Goal: Navigation & Orientation: Find specific page/section

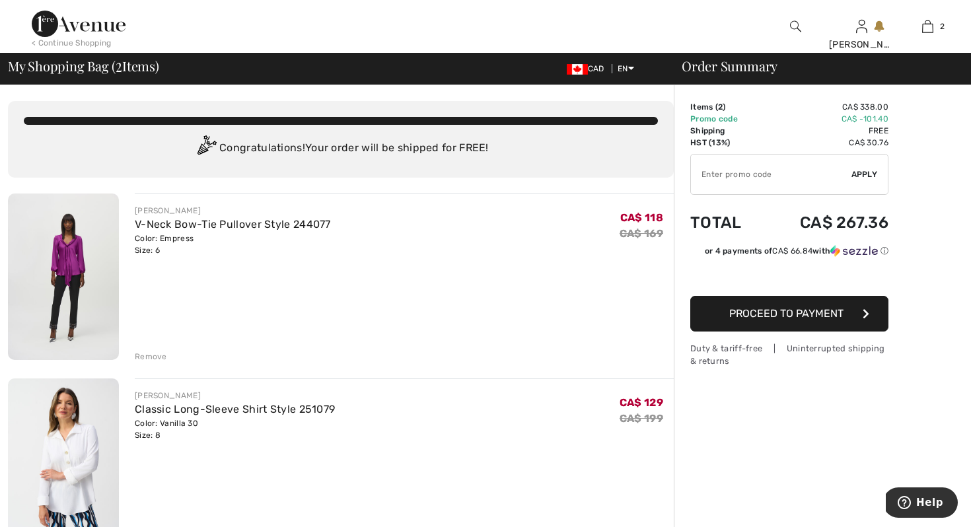
click at [151, 356] on div "Remove" at bounding box center [151, 357] width 32 height 12
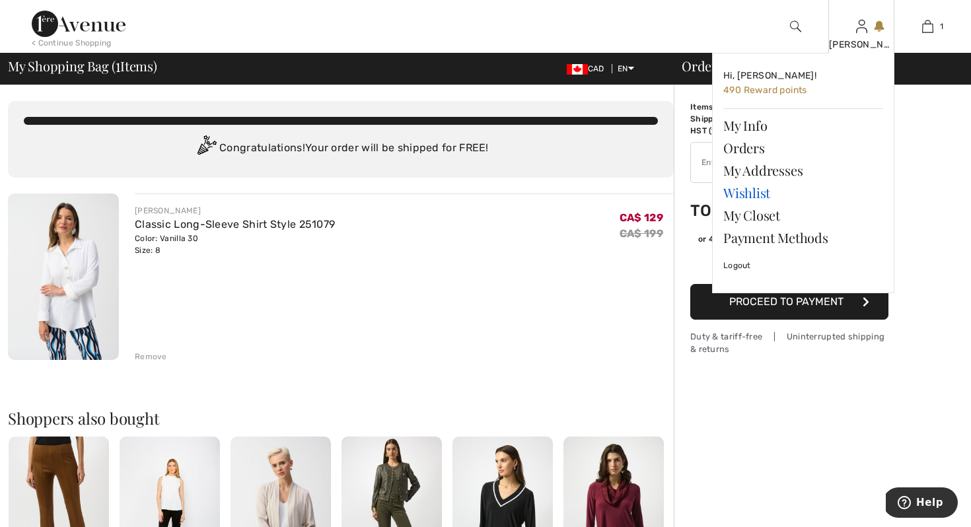
click at [733, 196] on link "Wishlist" at bounding box center [803, 193] width 160 height 22
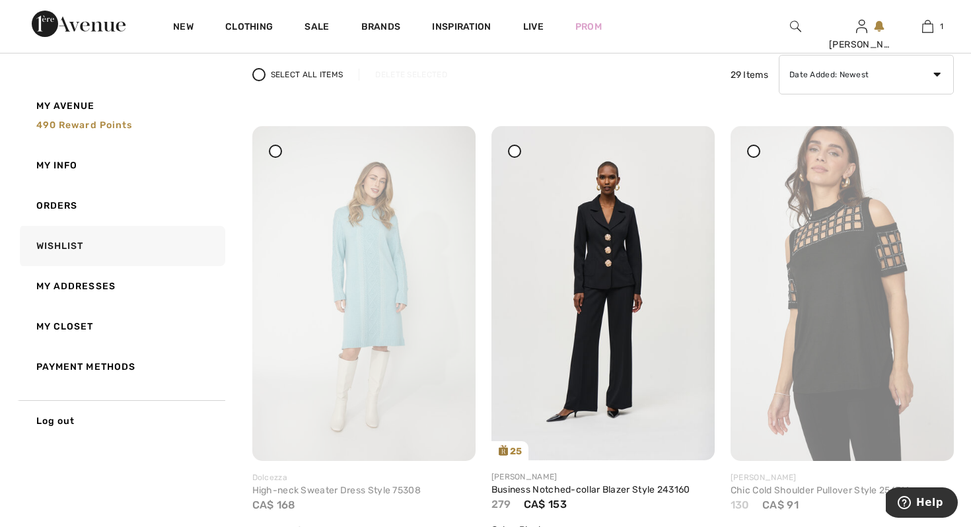
scroll to position [185, 0]
click at [390, 262] on img at bounding box center [363, 293] width 223 height 335
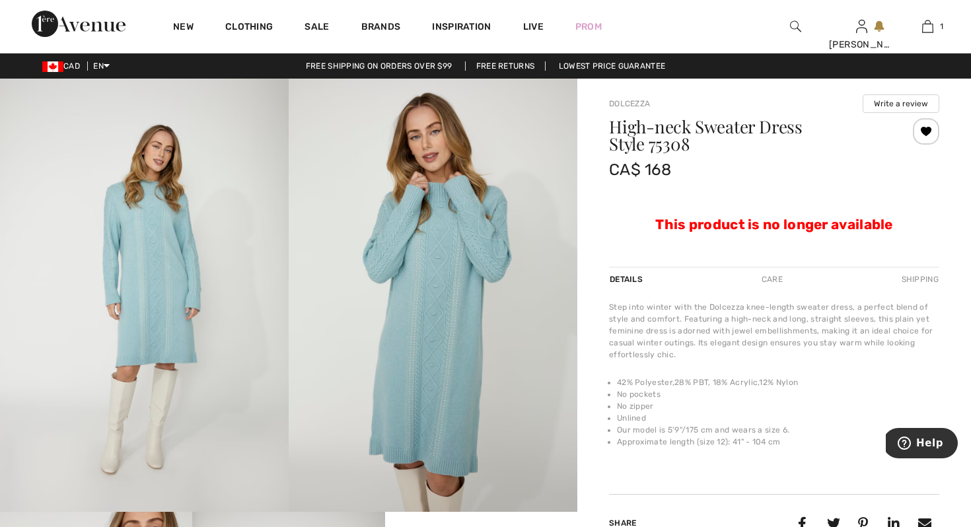
click at [928, 126] on div at bounding box center [926, 131] width 26 height 26
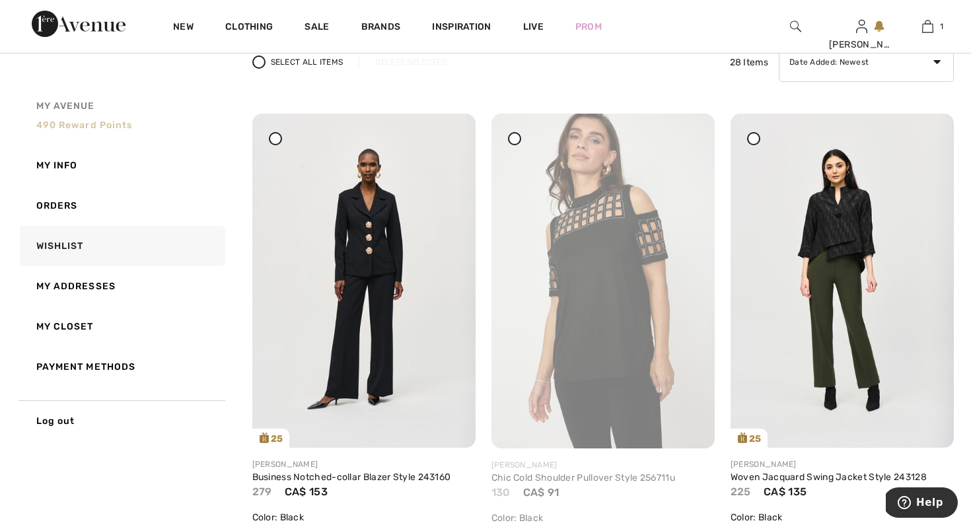
scroll to position [211, 0]
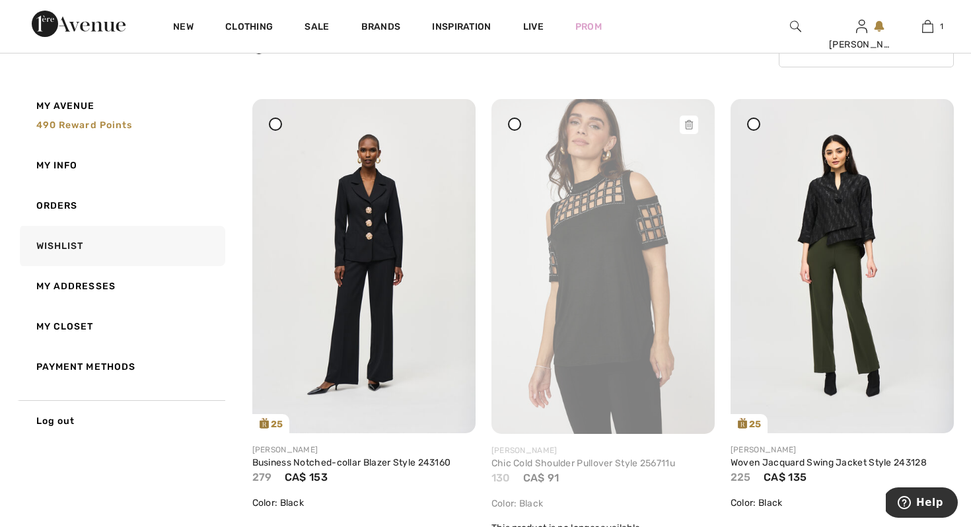
click at [614, 206] on img at bounding box center [603, 266] width 223 height 335
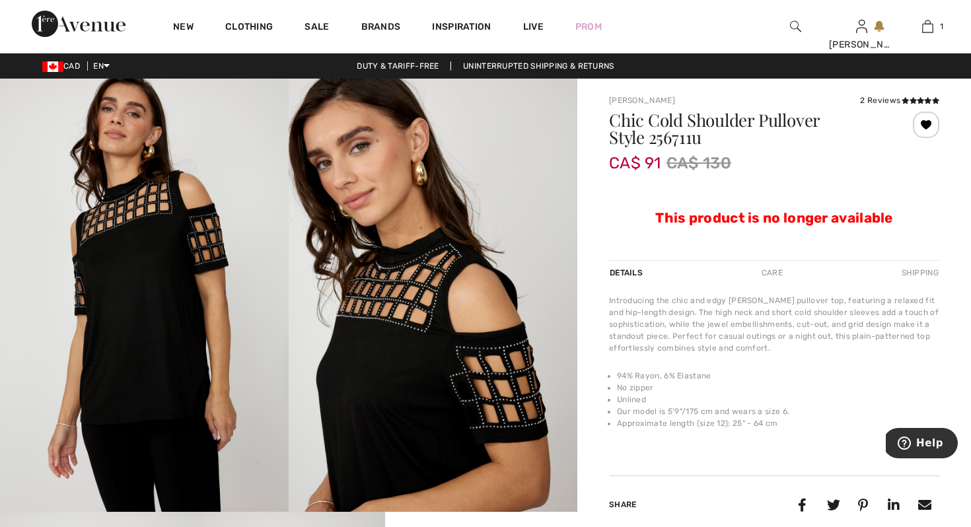
click at [928, 121] on div at bounding box center [926, 125] width 26 height 26
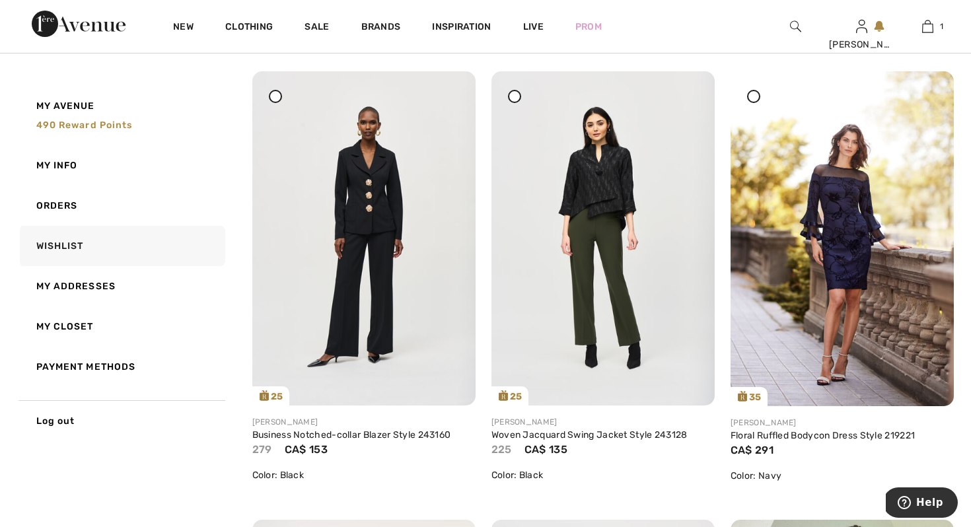
scroll to position [238, 0]
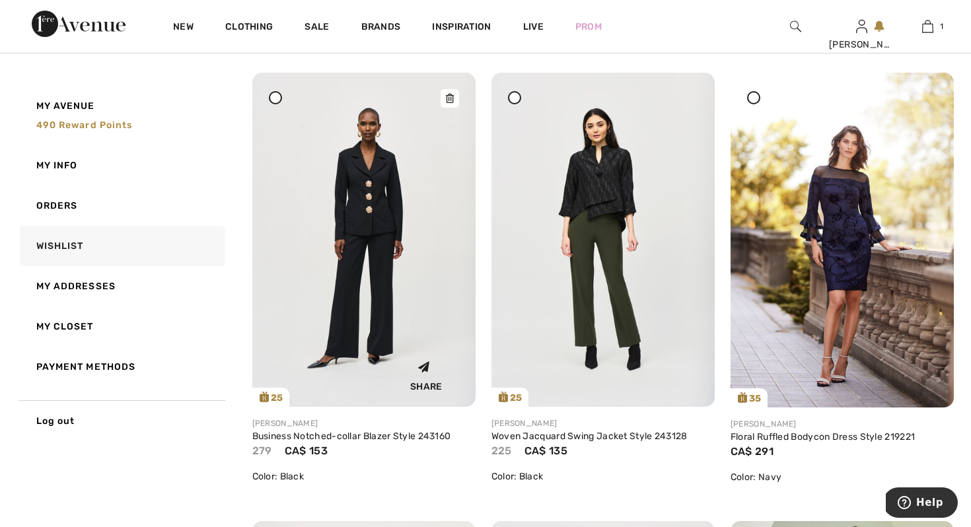
click at [377, 172] on img at bounding box center [363, 240] width 223 height 334
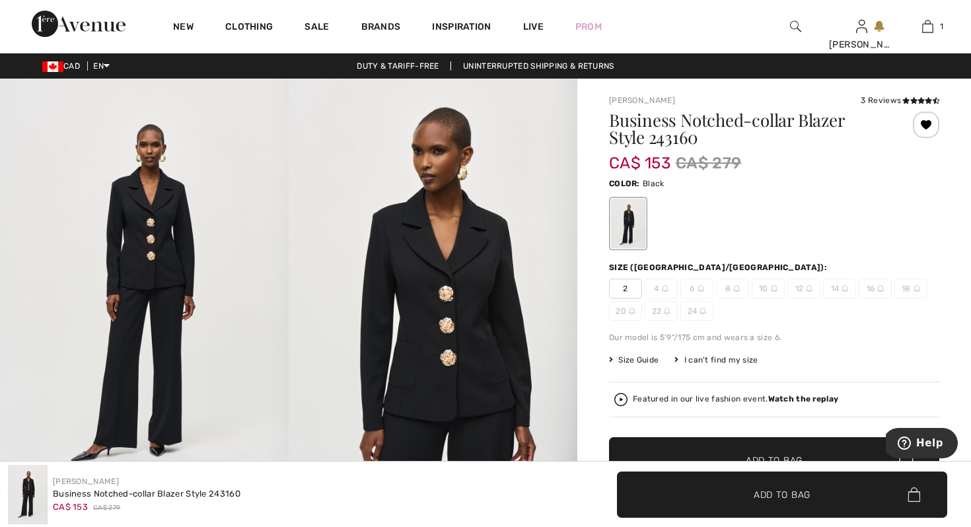
scroll to position [26, 0]
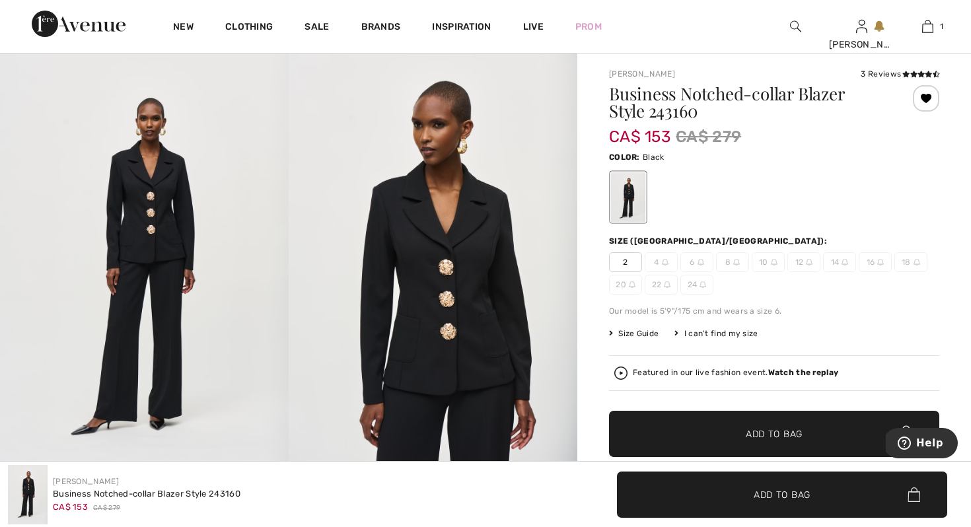
click at [925, 97] on div at bounding box center [926, 98] width 26 height 26
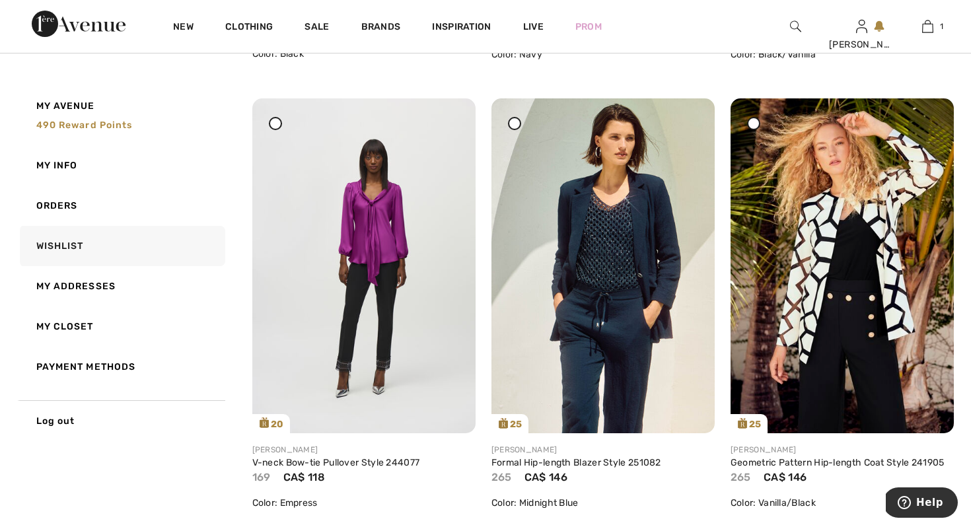
scroll to position [687, 0]
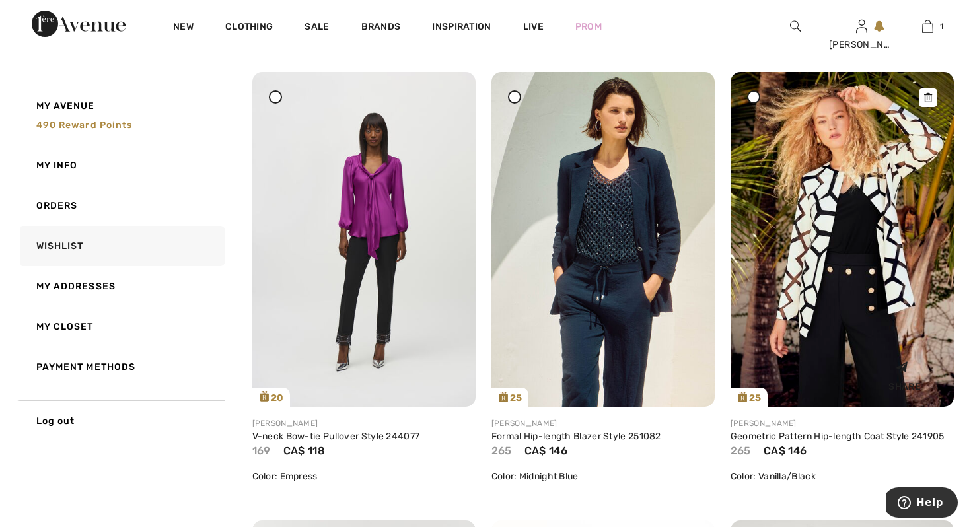
click at [926, 100] on icon at bounding box center [928, 97] width 8 height 9
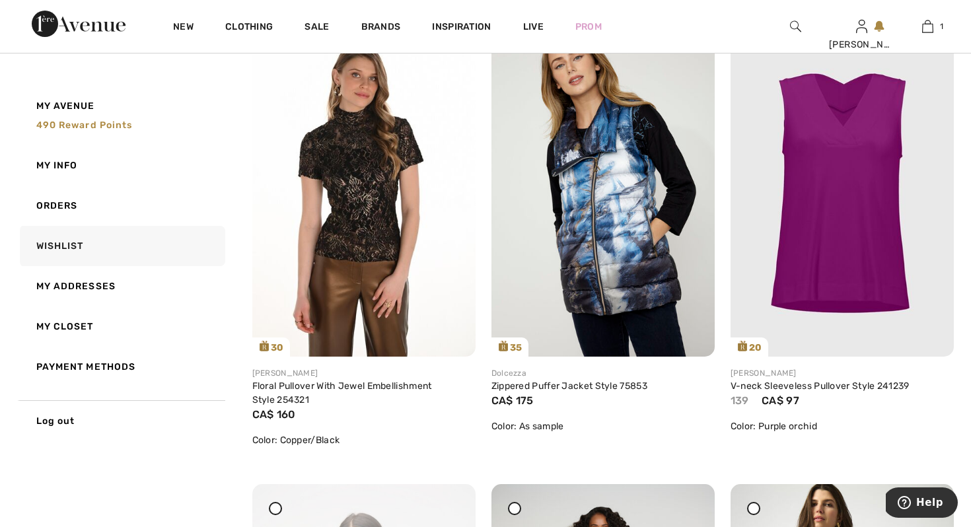
scroll to position [1189, 0]
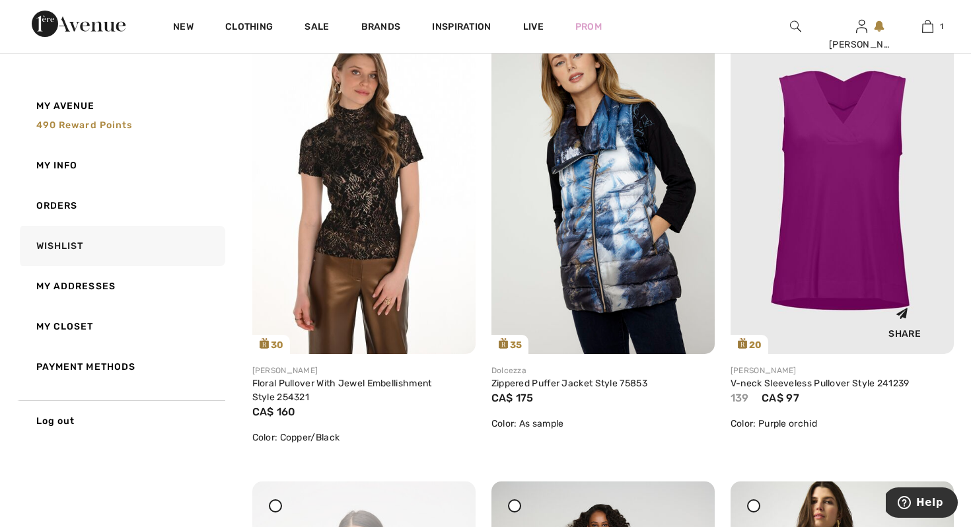
click at [869, 152] on img at bounding box center [842, 185] width 223 height 335
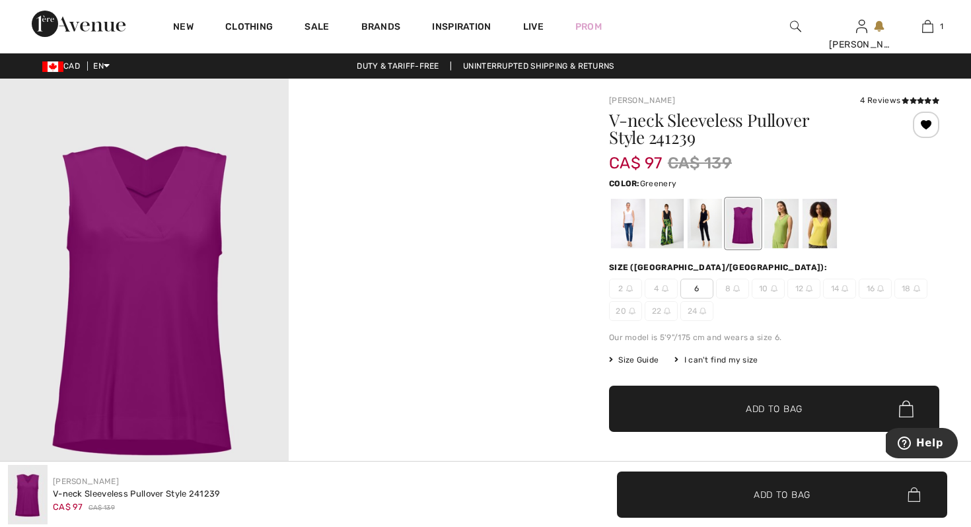
click at [776, 222] on div at bounding box center [781, 224] width 34 height 50
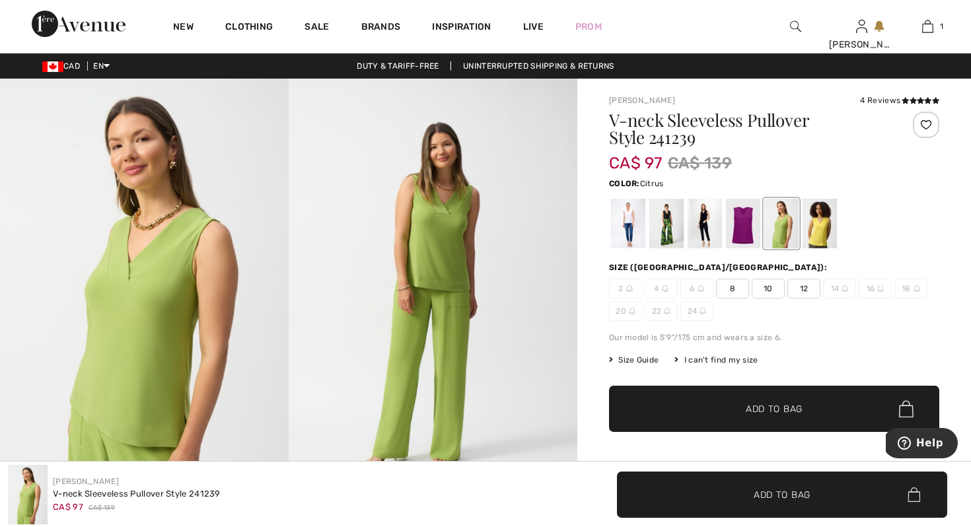
click at [821, 227] on div at bounding box center [820, 224] width 34 height 50
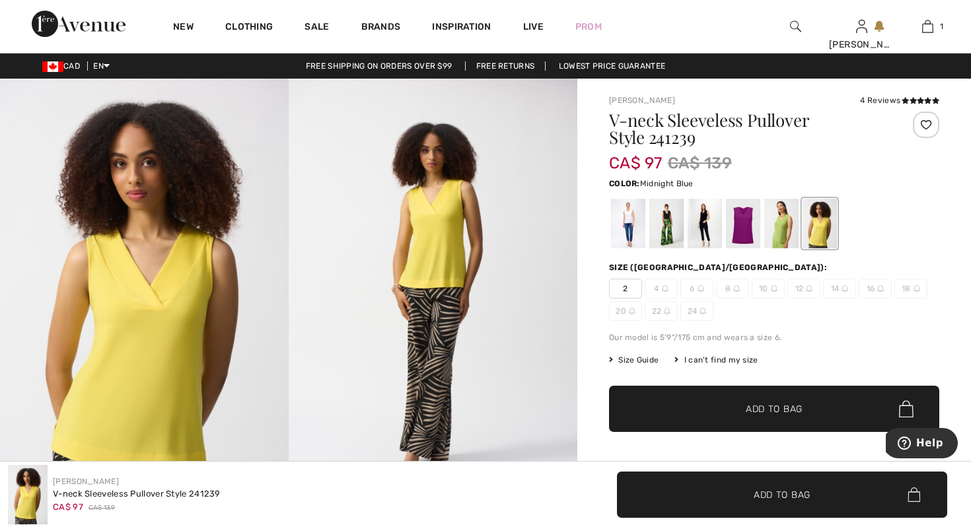
click at [706, 223] on div at bounding box center [705, 224] width 34 height 50
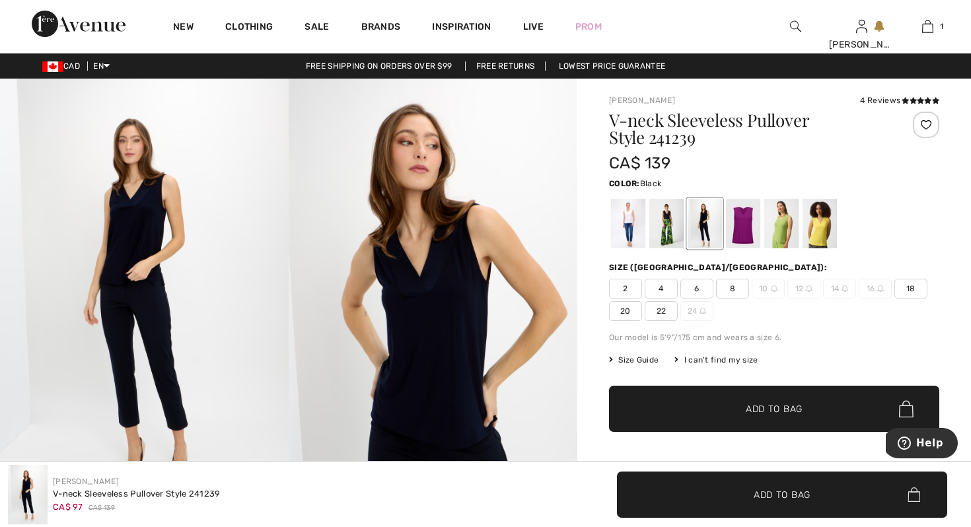
click at [667, 224] on div at bounding box center [666, 224] width 34 height 50
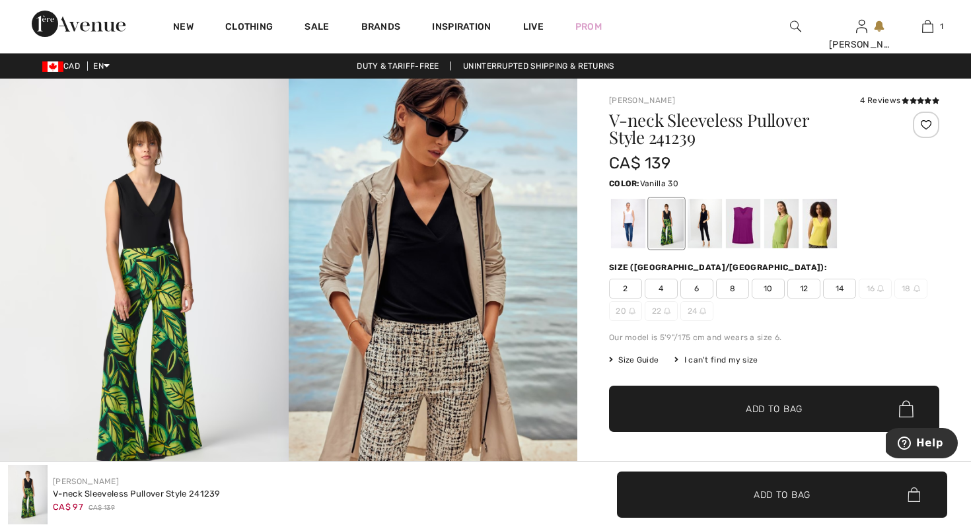
click at [630, 220] on div at bounding box center [628, 224] width 34 height 50
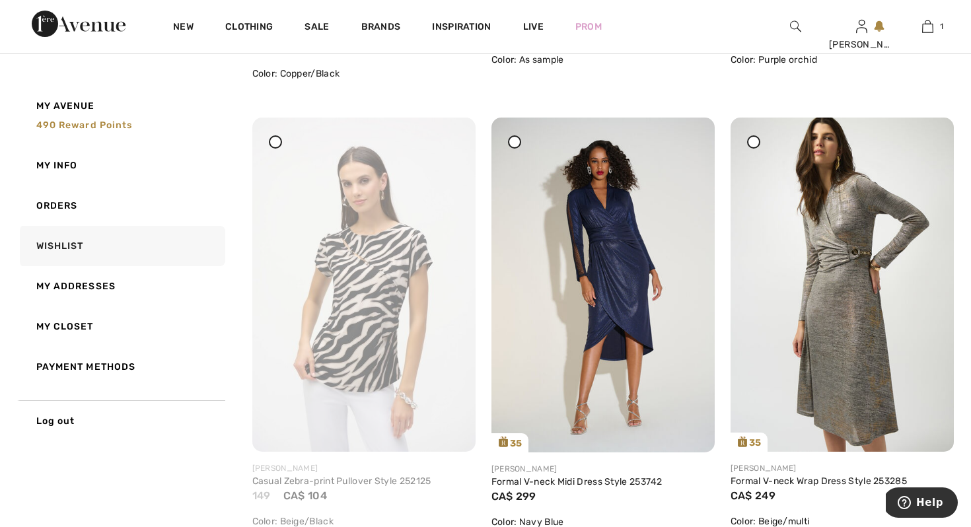
scroll to position [1573, 0]
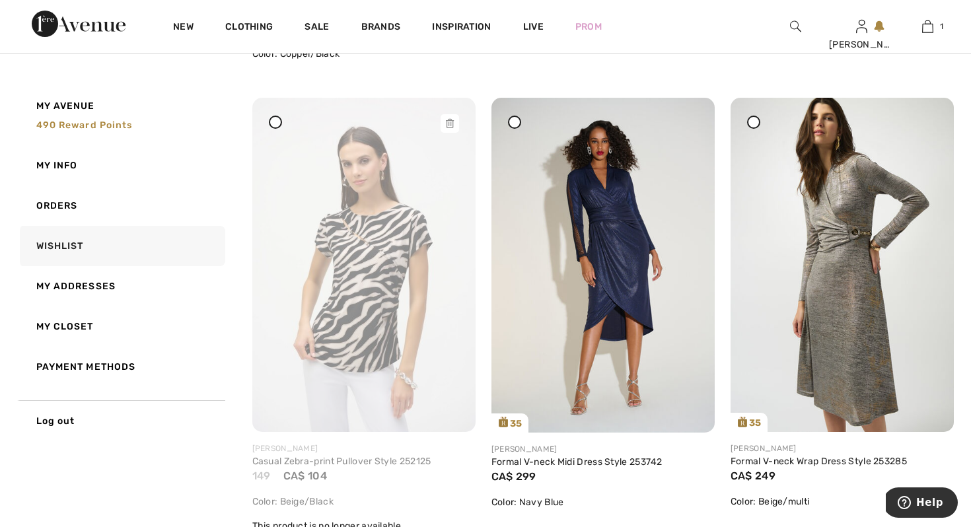
click at [451, 124] on icon at bounding box center [450, 123] width 8 height 9
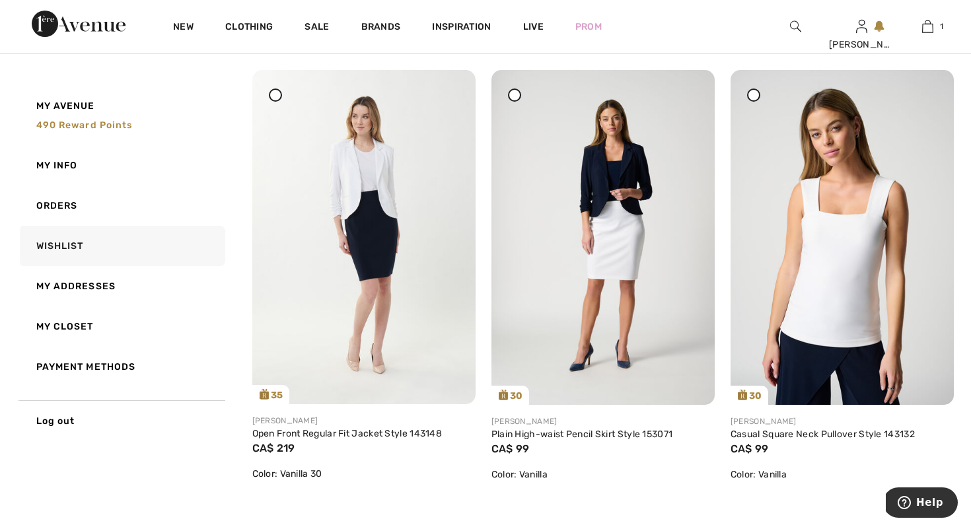
scroll to position [3397, 0]
